Goal: Task Accomplishment & Management: Manage account settings

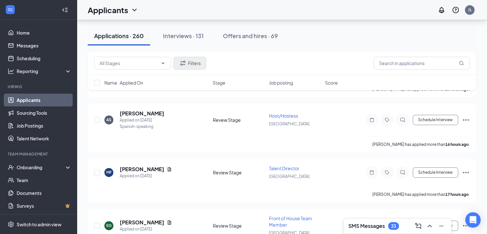
click at [188, 123] on div "AS [PERSON_NAME] Applied on [DATE] Spanish-speaking" at bounding box center [156, 120] width 105 height 20
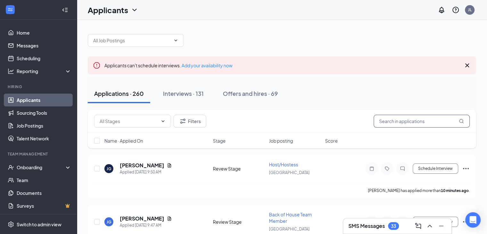
click at [411, 126] on input "text" at bounding box center [421, 121] width 96 height 13
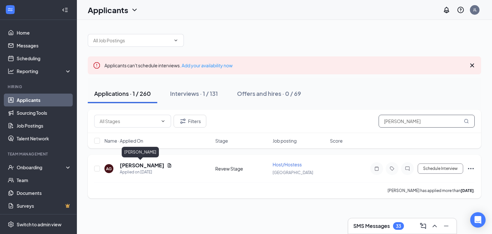
type input "[PERSON_NAME]"
click at [143, 164] on h5 "[PERSON_NAME]" at bounding box center [142, 165] width 44 height 7
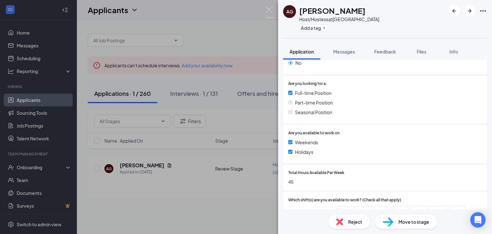
scroll to position [159, 0]
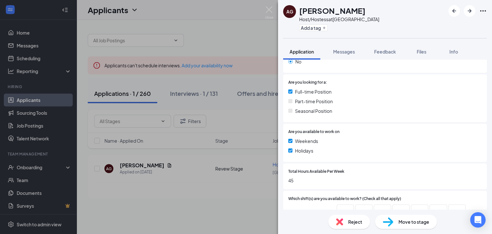
click at [403, 225] on div "Move to stage" at bounding box center [406, 221] width 62 height 14
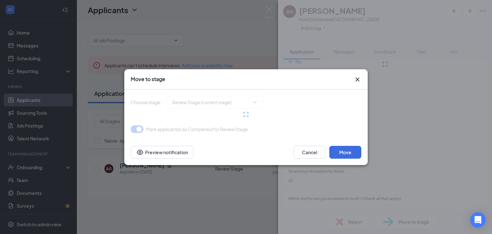
type input "Onsite Interview (next stage)"
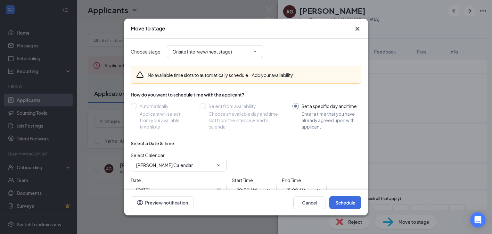
scroll to position [36, 0]
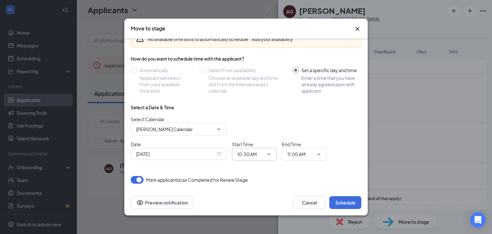
click at [249, 150] on input "10:30 AM" at bounding box center [250, 153] width 26 height 7
click at [254, 104] on div "02:00 PM" at bounding box center [251, 103] width 19 height 7
type input "02:00 PM"
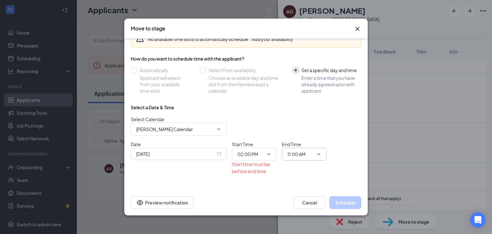
click at [291, 158] on span "11:00 AM" at bounding box center [304, 154] width 45 height 13
click at [301, 153] on input "11:00 AM" at bounding box center [300, 153] width 26 height 7
click at [308, 126] on div "02:15 PM" at bounding box center [301, 123] width 19 height 7
type input "02:15 PM"
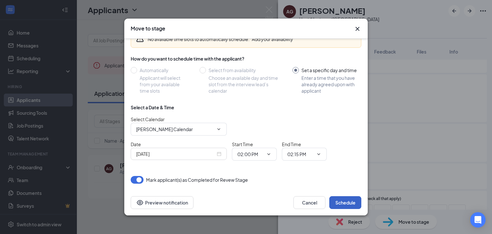
click at [342, 198] on button "Schedule" at bounding box center [345, 202] width 32 height 13
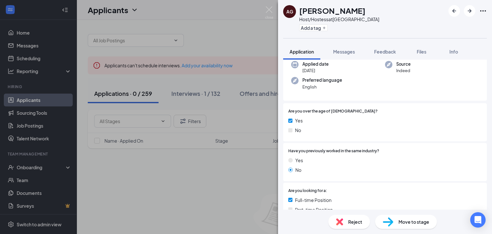
scroll to position [0, 0]
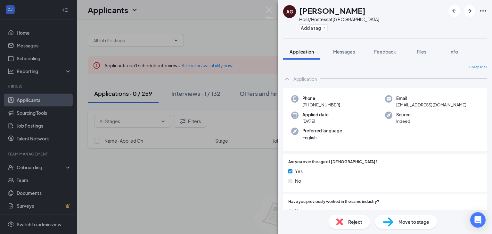
click at [241, 169] on div "AG andres garza Host/Hostess at Edinburg Add a tag Application Messages Feedbac…" at bounding box center [246, 117] width 492 height 234
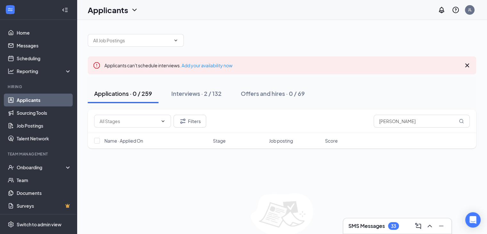
click at [146, 91] on div "Applications · 0 / 259" at bounding box center [123, 93] width 58 height 8
click at [195, 96] on div "Interviews · 2 / 132" at bounding box center [196, 93] width 50 height 8
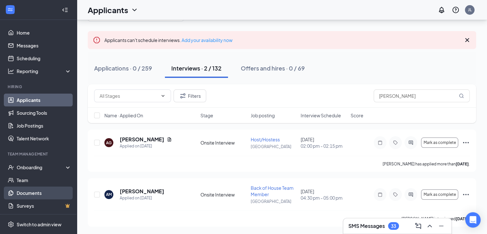
scroll to position [1, 0]
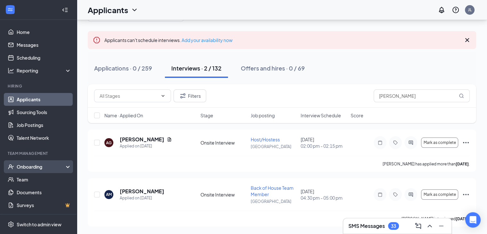
click at [0, 172] on li "Onboarding" at bounding box center [38, 166] width 76 height 13
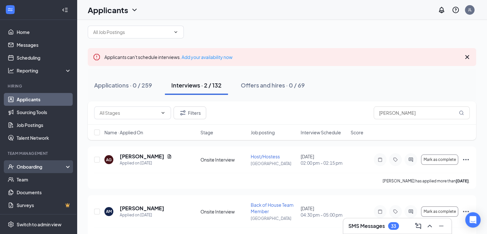
scroll to position [25, 0]
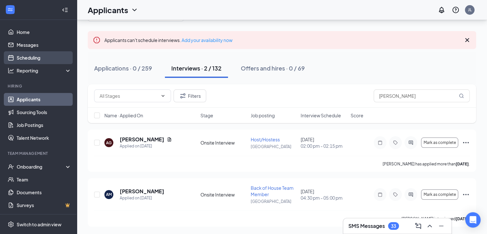
click at [28, 57] on link "Scheduling" at bounding box center [44, 57] width 55 height 13
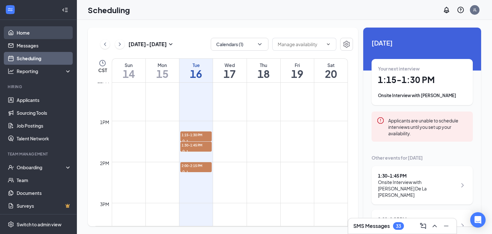
click at [20, 33] on link "Home" at bounding box center [44, 32] width 55 height 13
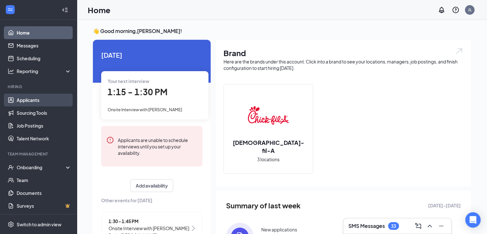
click at [23, 100] on link "Applicants" at bounding box center [44, 99] width 55 height 13
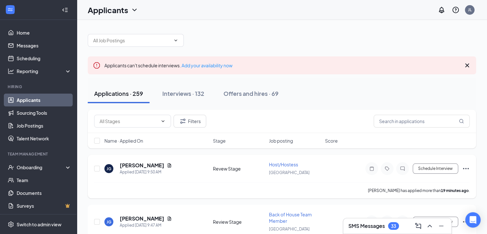
click at [125, 167] on h5 "[PERSON_NAME]" at bounding box center [142, 165] width 44 height 7
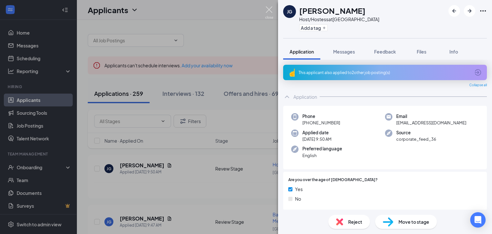
click at [270, 9] on img at bounding box center [269, 12] width 8 height 12
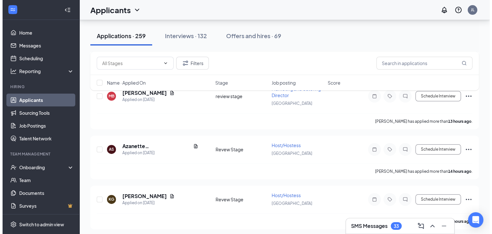
scroll to position [183, 0]
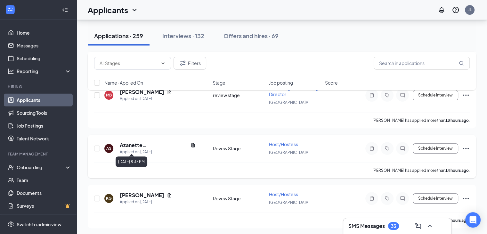
click at [143, 148] on div "Applied on [DATE]" at bounding box center [158, 151] width 76 height 6
click at [143, 142] on h5 "Azanette [PERSON_NAME]" at bounding box center [154, 144] width 68 height 7
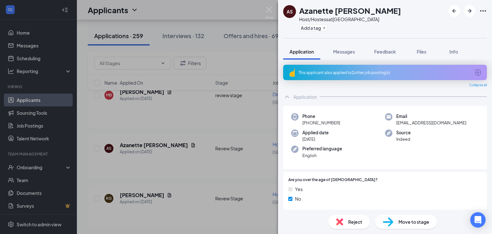
click at [165, 127] on div "AS Azanette [PERSON_NAME] Host/Hostess at [GEOGRAPHIC_DATA] Add a tag Applicati…" at bounding box center [246, 117] width 492 height 234
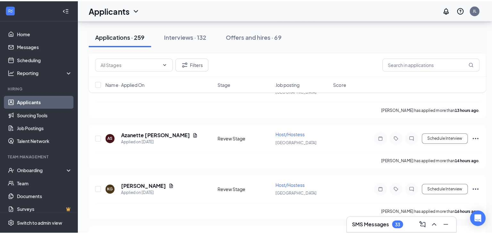
scroll to position [217, 0]
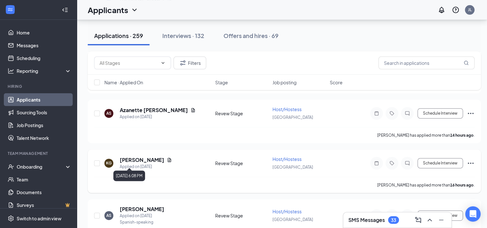
click at [144, 164] on div "Applied on [DATE]" at bounding box center [146, 167] width 52 height 6
click at [144, 157] on h5 "[PERSON_NAME]" at bounding box center [142, 160] width 44 height 7
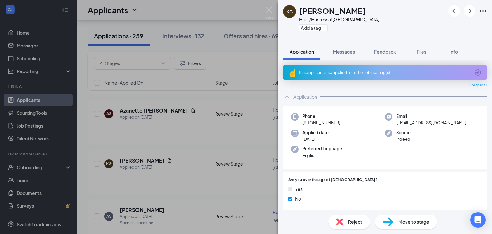
click at [266, 159] on div "KG [PERSON_NAME] Host/Hostess at [GEOGRAPHIC_DATA] Add a tag Application Messag…" at bounding box center [246, 117] width 492 height 234
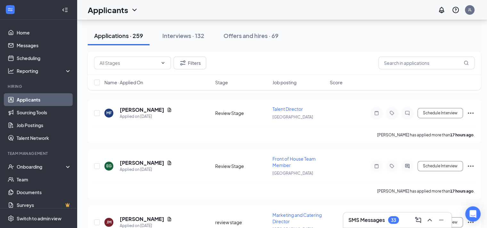
scroll to position [381, 0]
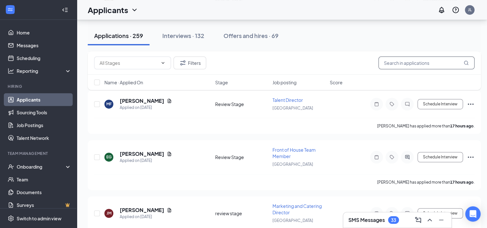
click at [424, 69] on input "text" at bounding box center [426, 63] width 96 height 13
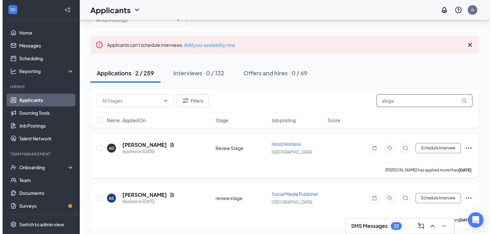
scroll to position [20, 0]
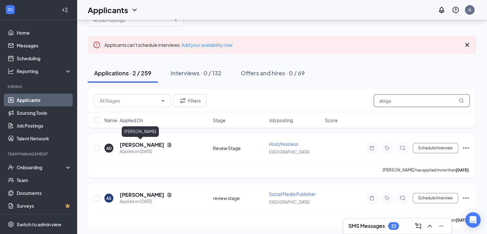
type input "abiga"
click at [142, 145] on h5 "[PERSON_NAME]" at bounding box center [142, 144] width 44 height 7
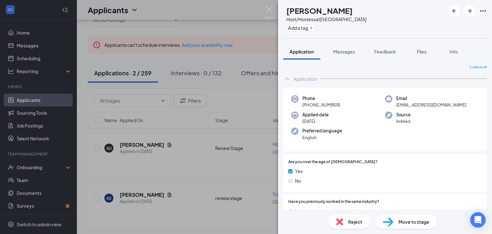
click at [404, 224] on span "Move to stage" at bounding box center [413, 221] width 31 height 7
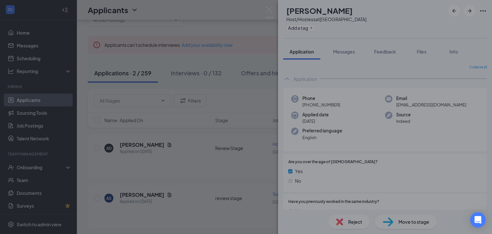
type input "Onsite Interview (next stage)"
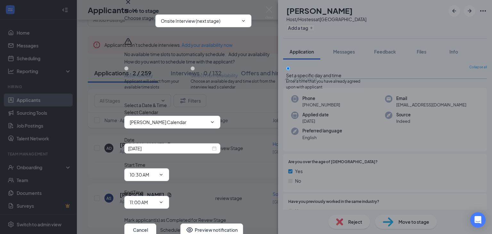
scroll to position [36, 0]
click at [169, 168] on span "10:30 AM" at bounding box center [146, 174] width 45 height 13
click at [164, 172] on span at bounding box center [160, 174] width 6 height 5
click at [164, 172] on icon "ChevronDown" at bounding box center [160, 174] width 5 height 5
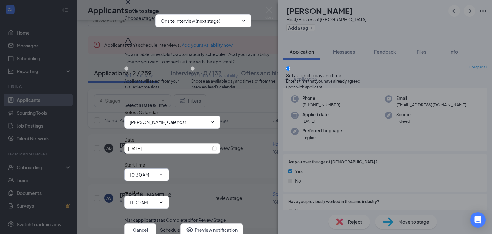
click at [156, 171] on input "10:30 AM" at bounding box center [143, 174] width 26 height 7
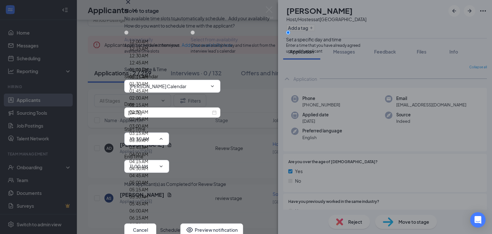
scroll to position [836, 0]
type input "03:30 PM"
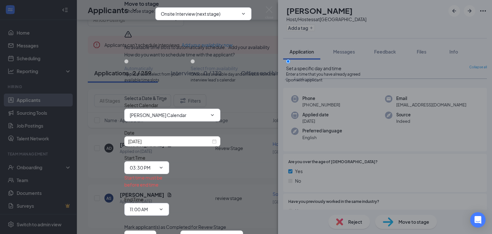
click at [156, 205] on input "11:00 AM" at bounding box center [143, 208] width 26 height 7
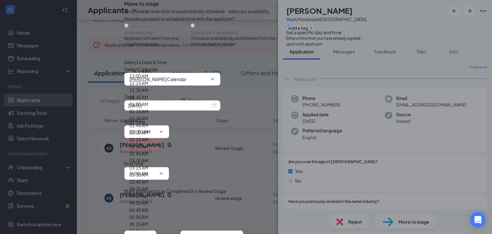
scroll to position [847, 0]
type input "03:45 PM"
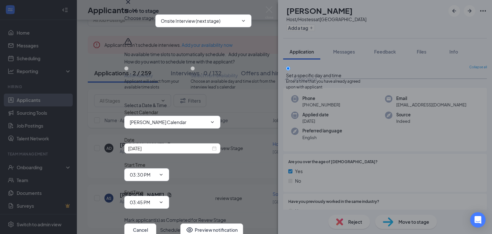
click at [180, 223] on button "Schedule" at bounding box center [170, 229] width 20 height 13
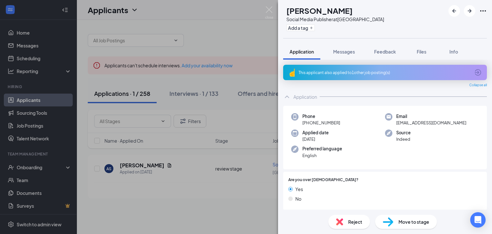
click at [273, 8] on div "AS [PERSON_NAME] Social Media Publisher at [GEOGRAPHIC_DATA] Add a tag Applicat…" at bounding box center [246, 117] width 492 height 234
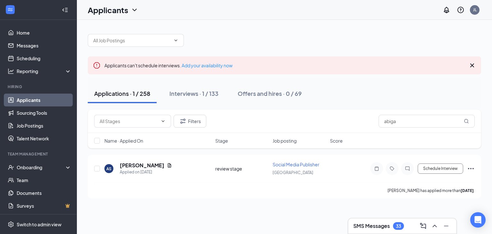
click at [131, 94] on div "Applications · 1 / 258" at bounding box center [122, 93] width 56 height 8
click at [49, 101] on link "Applicants" at bounding box center [44, 99] width 55 height 13
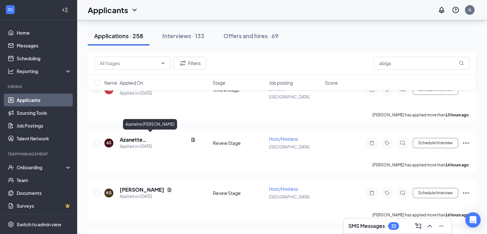
scroll to position [189, 0]
